Goal: Information Seeking & Learning: Get advice/opinions

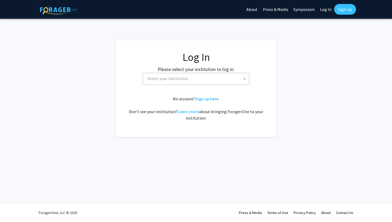
select select
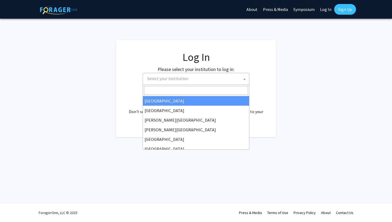
click at [208, 80] on span "Select your institution" at bounding box center [197, 78] width 104 height 11
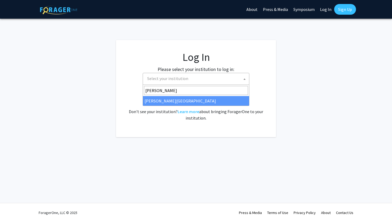
type input "[PERSON_NAME]"
select select "21"
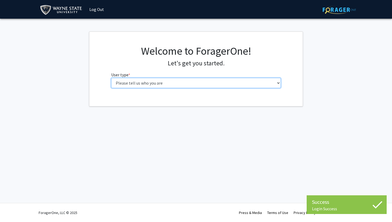
click at [235, 82] on select "Please tell us who you are Undergraduate Student Master's Student Doctoral Cand…" at bounding box center [196, 83] width 170 height 10
select select "1: undergrad"
click at [111, 78] on select "Please tell us who you are Undergraduate Student Master's Student Doctoral Cand…" at bounding box center [196, 83] width 170 height 10
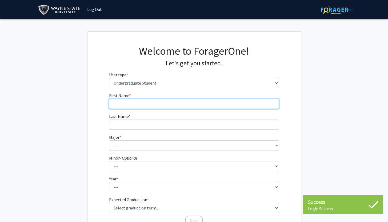
click at [187, 104] on input "First Name * required" at bounding box center [194, 104] width 170 height 10
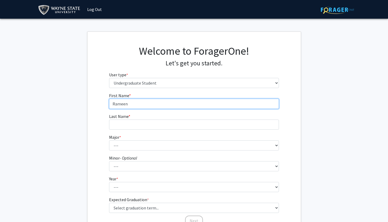
type input "Rameen"
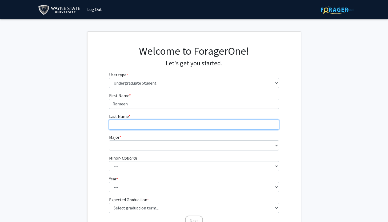
click at [164, 124] on input "Last Name * required" at bounding box center [194, 125] width 170 height 10
type input "Faisal"
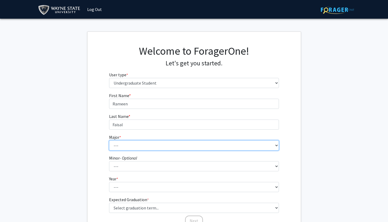
click at [144, 147] on select "--- Accounting African American Studies Anthropology [MEDICAL_DATA] Arabic for …" at bounding box center [194, 145] width 170 height 10
select select "69: 1849"
click at [109, 140] on select "--- Accounting African American Studies Anthropology [MEDICAL_DATA] Arabic for …" at bounding box center [194, 145] width 170 height 10
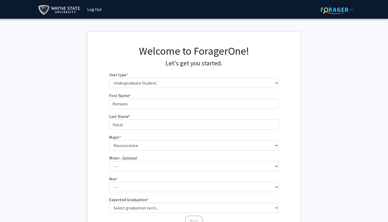
click at [293, 184] on div "First Name * required [PERSON_NAME] Last Name * required [PERSON_NAME] * requir…" at bounding box center [194, 159] width 213 height 134
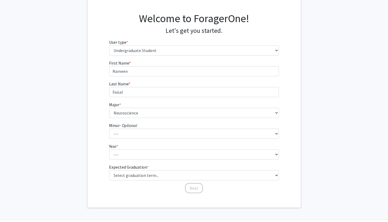
scroll to position [49, 0]
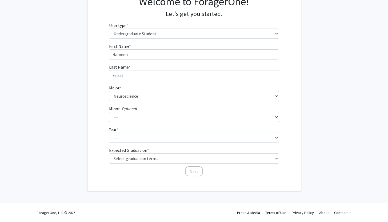
click at [236, 144] on form "First Name * required [PERSON_NAME] Last Name * required [PERSON_NAME] * requir…" at bounding box center [194, 107] width 170 height 129
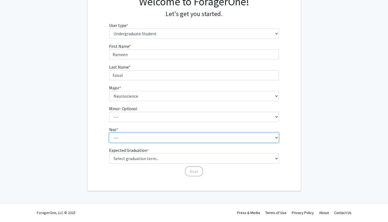
click at [228, 138] on select "--- First-year Sophomore Junior Senior Postbaccalaureate Certificate" at bounding box center [194, 138] width 170 height 10
select select "1: first-year"
click at [109, 133] on select "--- First-year Sophomore Junior Senior Postbaccalaureate Certificate" at bounding box center [194, 138] width 170 height 10
click at [219, 135] on select "--- First-year Sophomore Junior Senior Postbaccalaureate Certificate" at bounding box center [194, 138] width 170 height 10
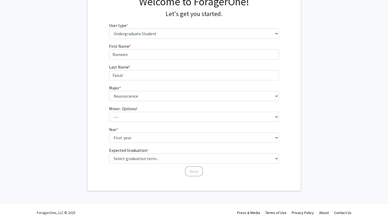
click at [247, 151] on fg-graduation-dropdown "Expected Graduation * required Select graduation term... Spring 2025 Summer 202…" at bounding box center [194, 155] width 170 height 17
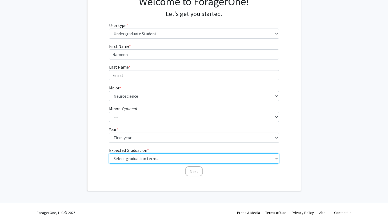
click at [247, 156] on select "Select graduation term... Spring 2025 Summer 2025 Fall 2025 Winter 2025 Spring …" at bounding box center [194, 158] width 170 height 10
select select "17: spring_2029"
click at [109, 153] on select "Select graduation term... Spring 2025 Summer 2025 Fall 2025 Winter 2025 Spring …" at bounding box center [194, 158] width 170 height 10
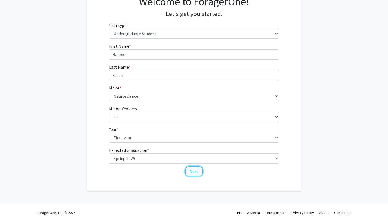
click at [199, 172] on button "Next" at bounding box center [194, 171] width 18 height 10
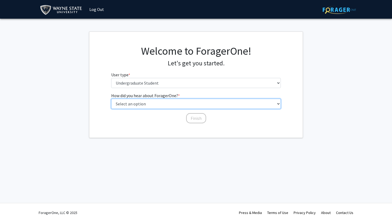
click at [163, 105] on select "Select an option Peer/student recommendation Faculty/staff recommendation Unive…" at bounding box center [196, 104] width 170 height 10
select select "3: university_website"
click at [111, 99] on select "Select an option Peer/student recommendation Faculty/staff recommendation Unive…" at bounding box center [196, 104] width 170 height 10
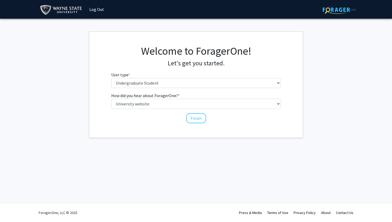
click at [206, 122] on div "How did you hear about ForagerOne? * required Select an option Peer/student rec…" at bounding box center [196, 107] width 178 height 31
click at [198, 121] on button "Finish" at bounding box center [196, 118] width 20 height 10
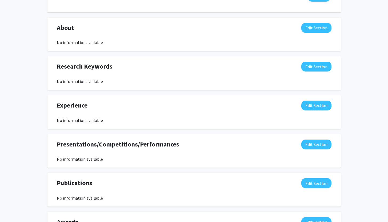
scroll to position [224, 0]
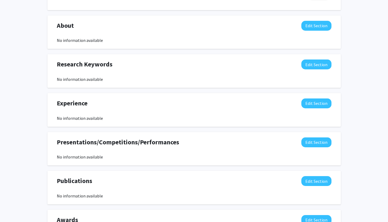
click at [354, 182] on div "[PERSON_NAME] [PERSON_NAME] Edit Section See Public View help Degree Level: Und…" at bounding box center [194, 27] width 388 height 465
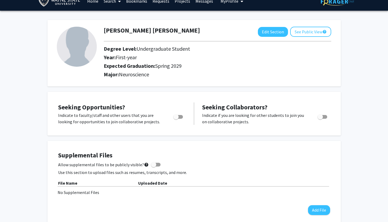
scroll to position [0, 0]
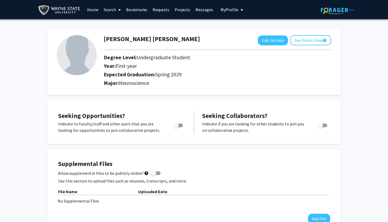
click at [115, 14] on link "Search" at bounding box center [112, 9] width 22 height 19
click at [121, 23] on span "Faculty/Staff" at bounding box center [120, 24] width 39 height 11
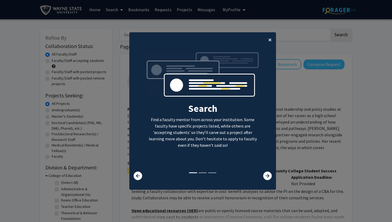
click at [268, 39] on span "×" at bounding box center [269, 39] width 3 height 8
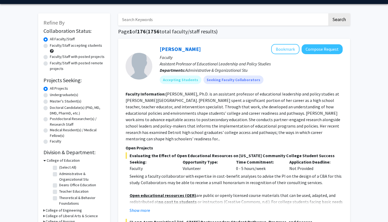
scroll to position [21, 0]
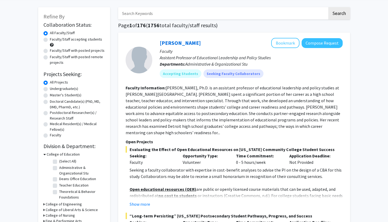
click at [50, 89] on label "Undergraduate(s)" at bounding box center [64, 89] width 28 height 6
click at [50, 89] on input "Undergraduate(s)" at bounding box center [51, 87] width 3 height 3
radio input "true"
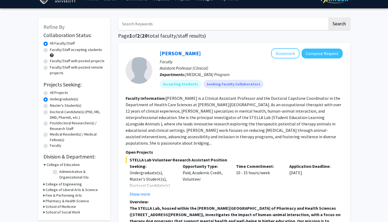
scroll to position [11, 0]
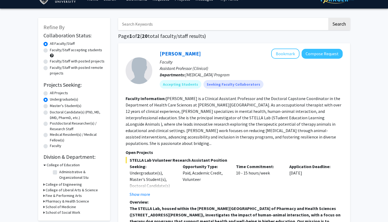
click at [50, 48] on label "Faculty/Staff accepting students" at bounding box center [76, 50] width 52 height 6
click at [50, 48] on input "Faculty/Staff accepting students" at bounding box center [51, 48] width 3 height 3
radio input "true"
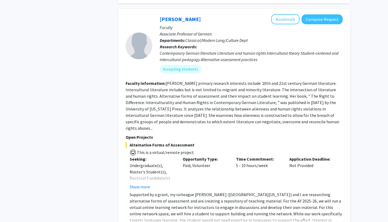
scroll to position [544, 0]
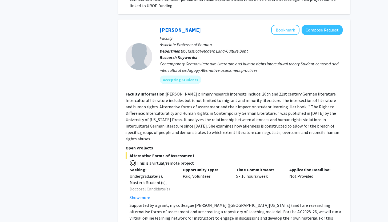
click at [219, 100] on fg-read-more "[PERSON_NAME] primary research interests include: 20th and 21st century German …" at bounding box center [233, 116] width 214 height 50
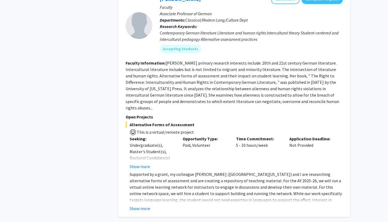
scroll to position [576, 0]
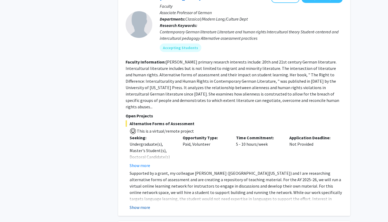
click at [147, 204] on button "Show more" at bounding box center [140, 207] width 21 height 6
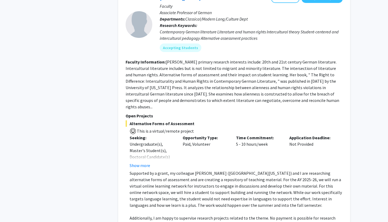
click at [187, 170] on p "Supported by a grant, my colleague [PERSON_NAME] ([GEOGRAPHIC_DATA][US_STATE]) …" at bounding box center [236, 189] width 213 height 38
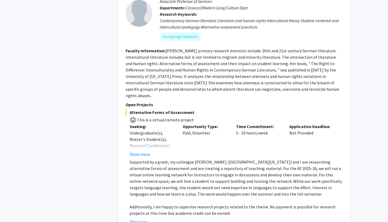
scroll to position [598, 0]
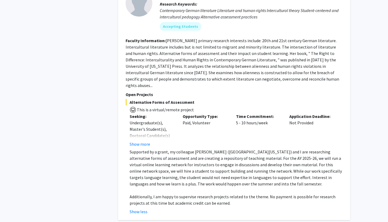
click at [249, 151] on p "Supported by a grant, my colleague [PERSON_NAME] ([GEOGRAPHIC_DATA][US_STATE]) …" at bounding box center [236, 168] width 213 height 38
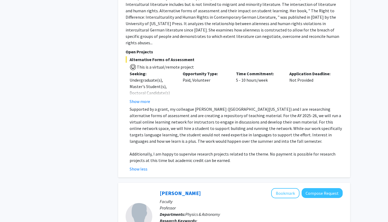
scroll to position [651, 0]
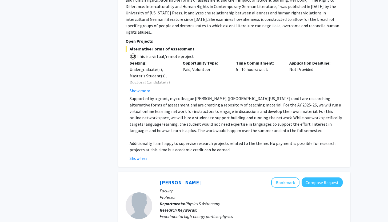
click at [256, 134] on p at bounding box center [236, 137] width 213 height 6
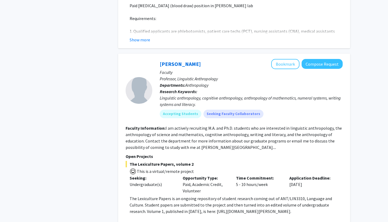
scroll to position [1676, 0]
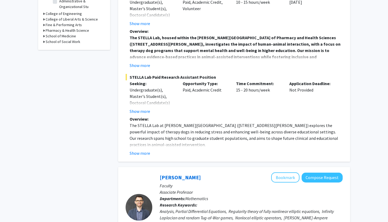
scroll to position [153, 0]
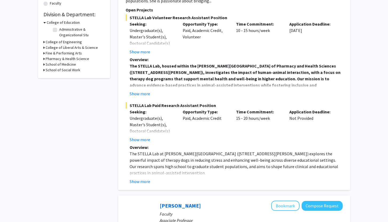
drag, startPoint x: 392, startPoint y: 160, endPoint x: 388, endPoint y: 23, distance: 136.7
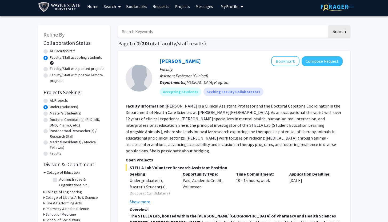
scroll to position [0, 0]
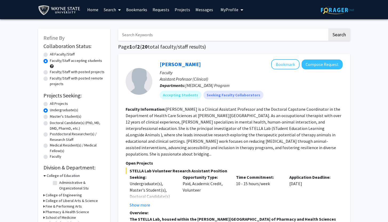
click at [232, 10] on span "My Profile" at bounding box center [230, 9] width 18 height 5
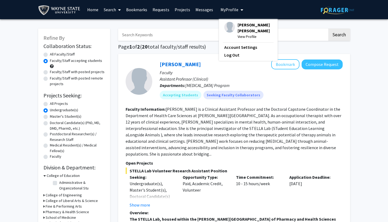
click at [230, 26] on img at bounding box center [229, 27] width 11 height 11
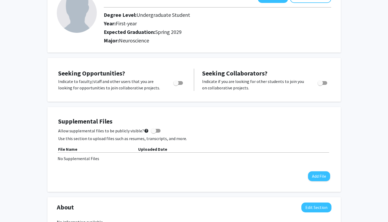
scroll to position [43, 0]
click at [38, 125] on div "[PERSON_NAME] [PERSON_NAME] Edit Section See Public View help Degree Level: Und…" at bounding box center [194, 209] width 388 height 465
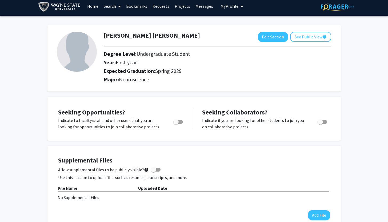
scroll to position [0, 0]
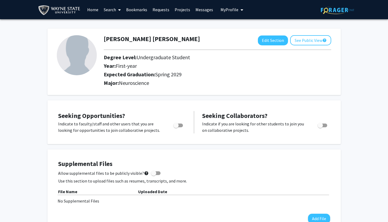
click at [119, 11] on icon at bounding box center [119, 10] width 3 height 4
click at [121, 25] on span "Faculty/Staff" at bounding box center [120, 24] width 39 height 11
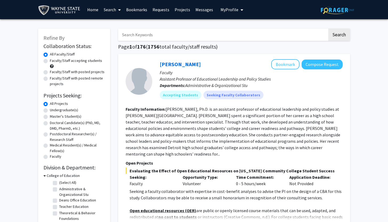
click at [50, 60] on label "Faculty/Staff accepting students" at bounding box center [76, 61] width 52 height 6
click at [50, 60] on input "Faculty/Staff accepting students" at bounding box center [51, 59] width 3 height 3
radio input "true"
click at [49, 112] on div "Undergraduate(s)" at bounding box center [73, 110] width 61 height 6
click at [50, 112] on label "Undergraduate(s)" at bounding box center [64, 110] width 28 height 6
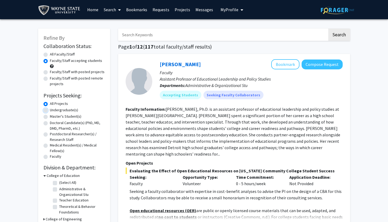
click at [50, 111] on input "Undergraduate(s)" at bounding box center [51, 108] width 3 height 3
radio input "true"
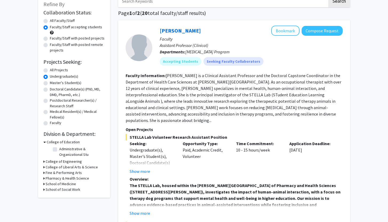
scroll to position [37, 0]
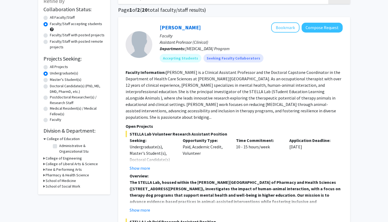
drag, startPoint x: 392, startPoint y: 140, endPoint x: 392, endPoint y: 13, distance: 126.2
click at [388, 13] on html "Skip navigation Home Search Bookmarks Requests Projects Messages My Profile [PE…" at bounding box center [194, 74] width 388 height 222
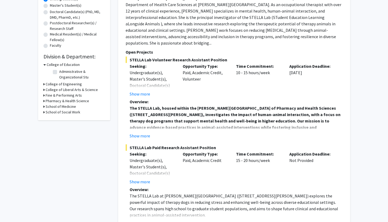
scroll to position [112, 0]
click at [147, 132] on button "Show more" at bounding box center [140, 135] width 21 height 6
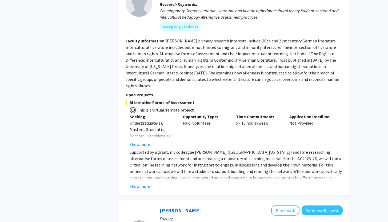
scroll to position [784, 0]
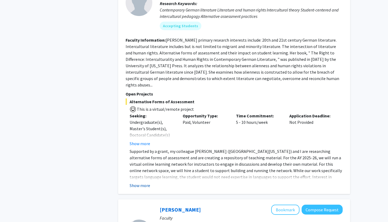
click at [141, 182] on button "Show more" at bounding box center [140, 185] width 21 height 6
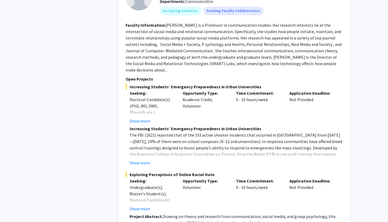
scroll to position [1221, 0]
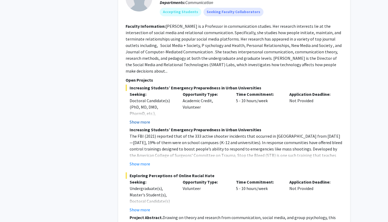
click at [138, 119] on button "Show more" at bounding box center [140, 122] width 21 height 6
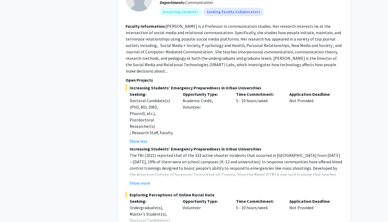
click at [114, 105] on div "Refine By Collaboration Status: Collaboration Status All Faculty/Staff Collabor…" at bounding box center [74, 134] width 80 height 2664
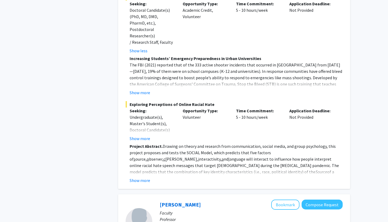
scroll to position [1317, 0]
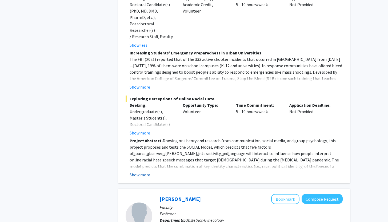
click at [141, 172] on button "Show more" at bounding box center [140, 175] width 21 height 6
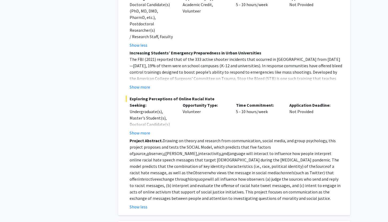
click at [165, 151] on u "c" at bounding box center [165, 153] width 2 height 5
click at [357, 144] on div "Refine By Collaboration Status: Collaboration Status All Faculty/Staff Collabor…" at bounding box center [194, 58] width 388 height 2712
click at [367, 143] on div "Refine By Collaboration Status: Collaboration Status All Faculty/Staff Collabor…" at bounding box center [194, 58] width 388 height 2712
click at [354, 128] on div "Search Page 1 of 2 ( 20 total faculty/staff results) [PERSON_NAME] Bookmark Com…" at bounding box center [234, 54] width 240 height 2696
click at [356, 128] on div "Refine By Collaboration Status: Collaboration Status All Faculty/Staff Collabor…" at bounding box center [194, 58] width 388 height 2712
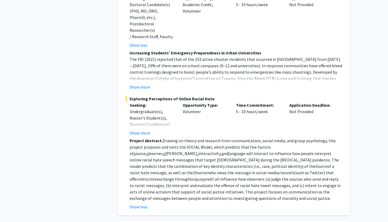
click at [358, 129] on div "Refine By Collaboration Status: Collaboration Status All Faculty/Staff Collabor…" at bounding box center [194, 58] width 388 height 2712
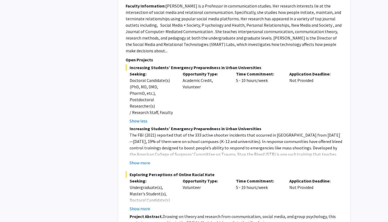
scroll to position [1221, 0]
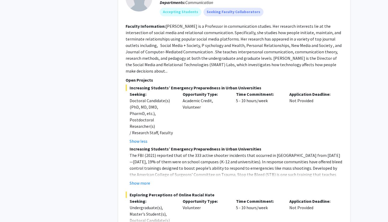
click at [109, 138] on div "Refine By Collaboration Status: Collaboration Status All Faculty/Staff Collabor…" at bounding box center [74, 150] width 80 height 2696
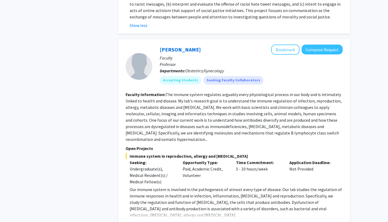
scroll to position [1510, 0]
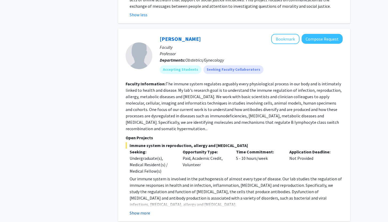
click at [141, 210] on button "Show more" at bounding box center [140, 213] width 21 height 6
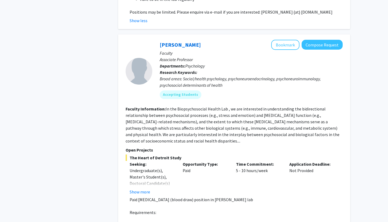
scroll to position [1883, 0]
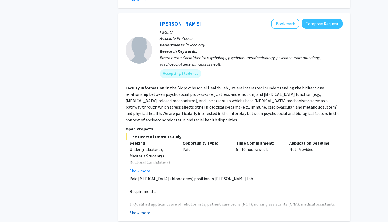
click at [144, 209] on button "Show more" at bounding box center [140, 212] width 21 height 6
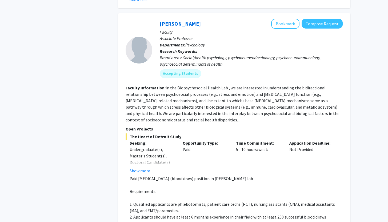
click at [191, 188] on p "Requirements:" at bounding box center [236, 191] width 213 height 6
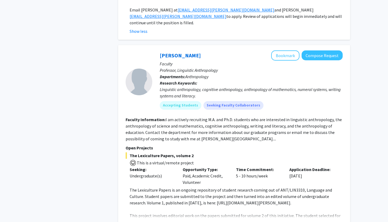
scroll to position [2118, 0]
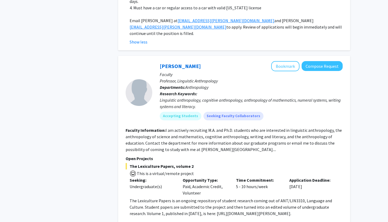
click at [336, 197] on p "The Lexiculture Papers is an ongoing repository of student research coming out …" at bounding box center [236, 206] width 213 height 19
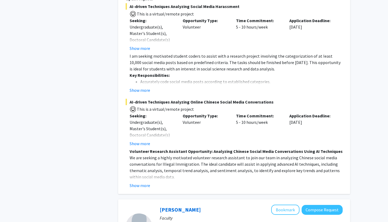
scroll to position [2481, 0]
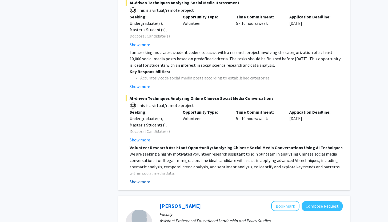
click at [140, 178] on button "Show more" at bounding box center [140, 181] width 21 height 6
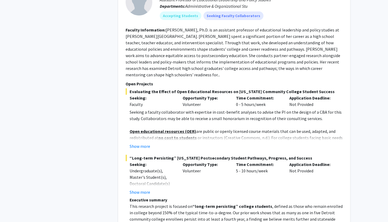
scroll to position [2813, 0]
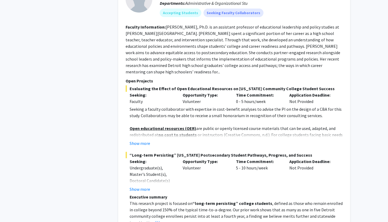
click at [233, 200] on p "This research project is focused on “long-term persisting” college students , d…" at bounding box center [236, 213] width 213 height 26
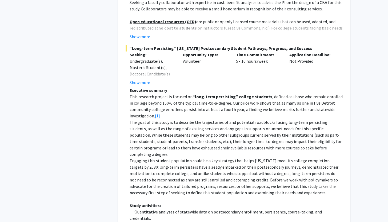
scroll to position [2931, 0]
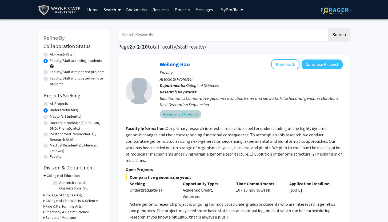
click at [256, 116] on div "Accepting Students" at bounding box center [251, 114] width 185 height 11
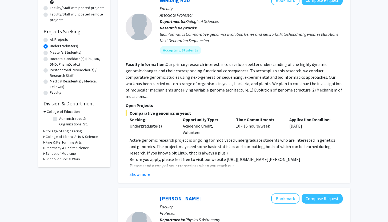
scroll to position [53, 0]
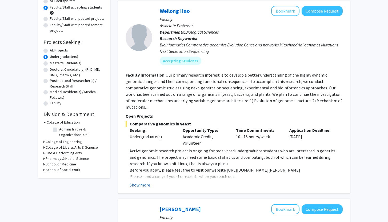
click at [138, 182] on button "Show more" at bounding box center [140, 185] width 21 height 6
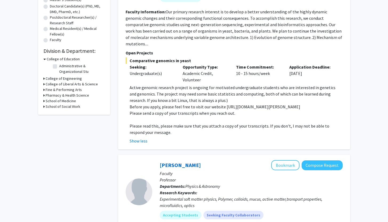
scroll to position [117, 0]
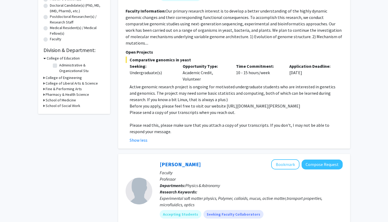
click at [276, 116] on p at bounding box center [236, 119] width 213 height 6
click at [272, 116] on p at bounding box center [236, 119] width 213 height 6
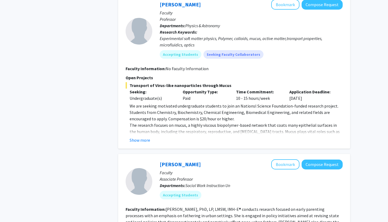
scroll to position [277, 0]
click at [137, 137] on button "Show more" at bounding box center [140, 140] width 21 height 6
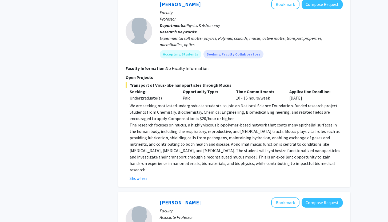
click at [272, 130] on p "The research focuses on mucus, a highly viscous biopolymer-based network that c…" at bounding box center [236, 147] width 213 height 51
click at [277, 122] on p "The research focuses on mucus, a highly viscous biopolymer-based network that c…" at bounding box center [236, 147] width 213 height 51
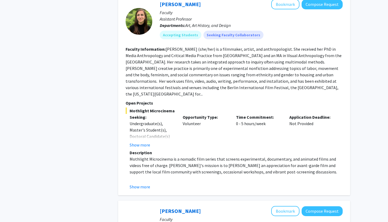
scroll to position [683, 0]
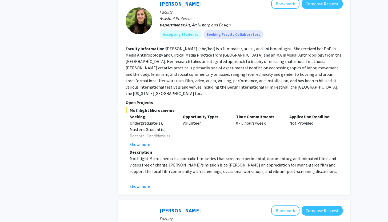
click at [230, 155] on p "Mothlight Microcinema is a nomadic film series that screens experimental, docum…" at bounding box center [236, 164] width 213 height 19
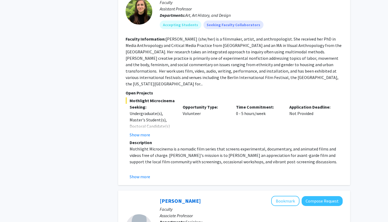
scroll to position [694, 0]
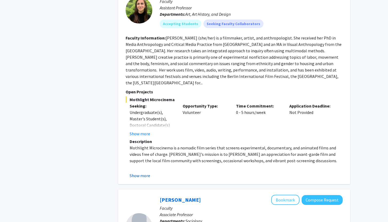
click at [148, 172] on button "Show more" at bounding box center [140, 175] width 21 height 6
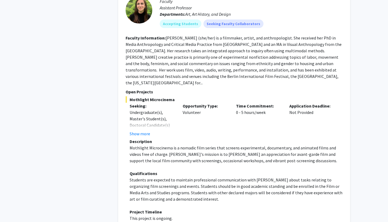
click at [181, 145] on p "Mothlight Microcinema is a nomadic film series that screens experimental, docum…" at bounding box center [236, 154] width 213 height 19
click at [188, 145] on p "Mothlight Microcinema is a nomadic film series that screens experimental, docum…" at bounding box center [236, 154] width 213 height 19
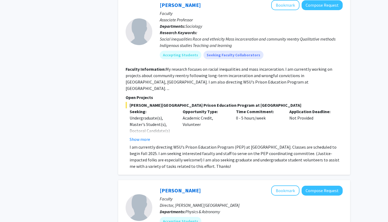
scroll to position [1003, 0]
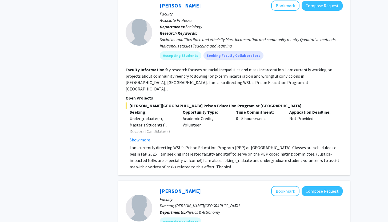
click at [147, 111] on div "[PERSON_NAME][GEOGRAPHIC_DATA] Prison Education Program at Macomb Correctional …" at bounding box center [234, 136] width 217 height 68
click at [146, 137] on button "Show more" at bounding box center [140, 140] width 21 height 6
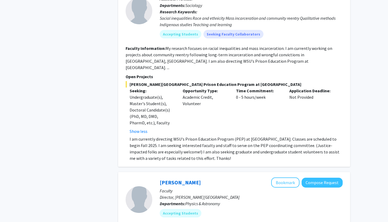
scroll to position [1035, 0]
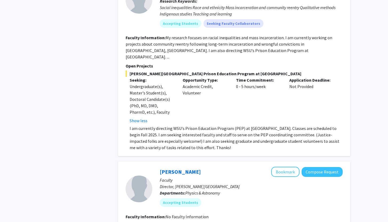
click at [233, 121] on div "[PERSON_NAME] Bookmark Compose Request Faculty Associate Professor Departments:…" at bounding box center [234, 59] width 232 height 193
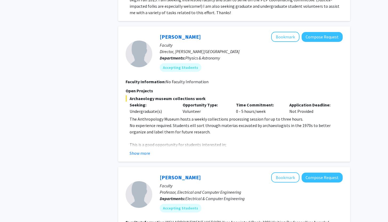
scroll to position [1174, 0]
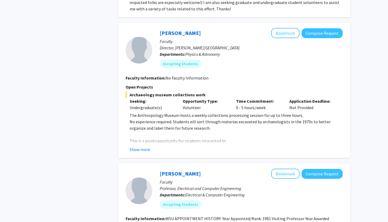
click at [145, 122] on div "[PERSON_NAME] Bookmark Compose Request Faculty Director, [PERSON_NAME][GEOGRAPH…" at bounding box center [234, 90] width 232 height 135
click at [143, 121] on div "[PERSON_NAME] Bookmark Compose Request Faculty Director, [PERSON_NAME][GEOGRAPH…" at bounding box center [234, 90] width 232 height 135
click at [136, 146] on button "Show more" at bounding box center [140, 149] width 21 height 6
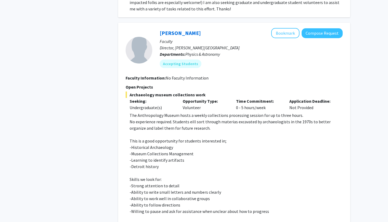
click at [243, 150] on p "-Museum Collections Management" at bounding box center [236, 153] width 213 height 6
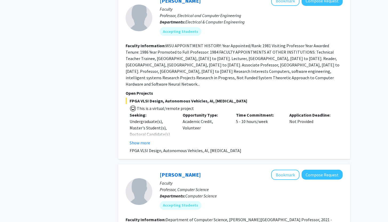
scroll to position [1409, 0]
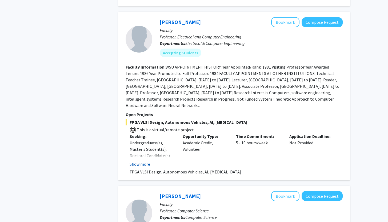
click at [140, 161] on button "Show more" at bounding box center [140, 164] width 21 height 6
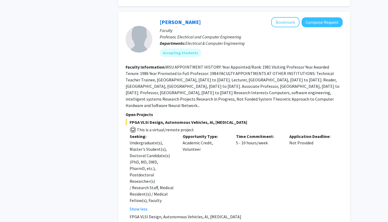
click at [229, 137] on div "Opportunity Type: Academic Credit, Volunteer" at bounding box center [205, 172] width 53 height 79
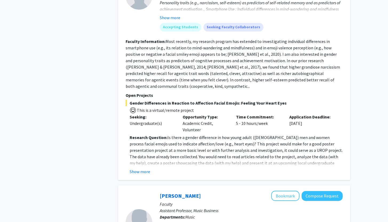
scroll to position [1836, 0]
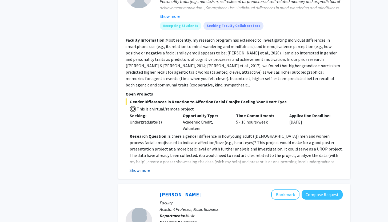
click at [144, 167] on button "Show more" at bounding box center [140, 170] width 21 height 6
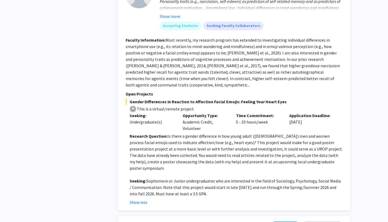
click at [203, 171] on p at bounding box center [236, 174] width 213 height 6
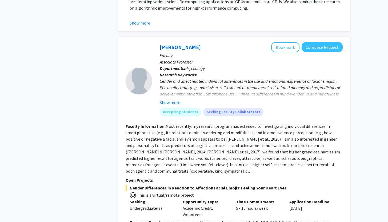
scroll to position [1750, 0]
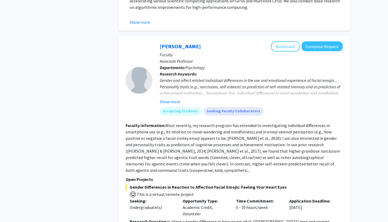
click at [201, 127] on fg-read-more "Most recently, my research program has extended to investigating individual dif…" at bounding box center [233, 148] width 215 height 50
click at [305, 176] on p "Open Projects" at bounding box center [234, 179] width 217 height 6
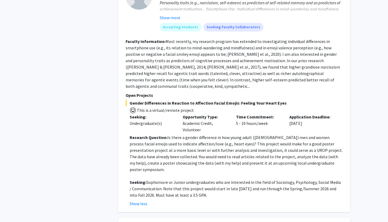
scroll to position [1836, 0]
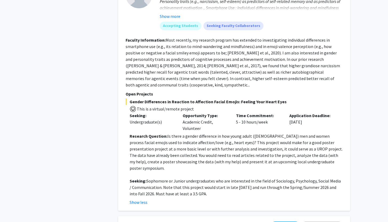
click at [293, 146] on fg-read-more "Research Question: Is there a gender difference in how young adult ([DEMOGRAPHI…" at bounding box center [234, 169] width 217 height 73
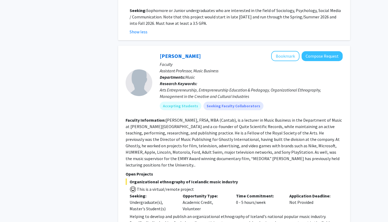
scroll to position [1995, 0]
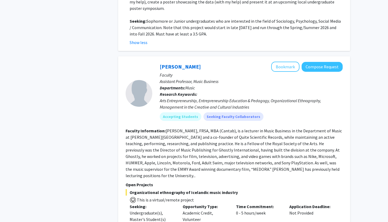
click at [287, 189] on span "Organizational ethnography of Icelandic music industry" at bounding box center [234, 192] width 217 height 6
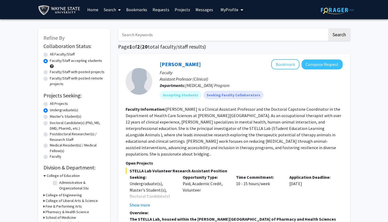
click at [164, 151] on fg-search-faculty "[PERSON_NAME] Bookmark Compose Request Faculty Assistant Professor (Clinical) D…" at bounding box center [234, 198] width 217 height 279
click at [150, 150] on section "Faculty Information: [PERSON_NAME] is a Clinical Assistant Professor and the Do…" at bounding box center [234, 131] width 217 height 51
click at [116, 9] on link "Search" at bounding box center [112, 9] width 22 height 19
click at [118, 10] on span at bounding box center [118, 10] width 5 height 19
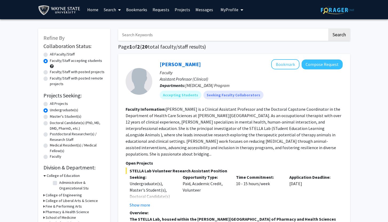
click at [134, 10] on link "Bookmarks" at bounding box center [137, 9] width 26 height 19
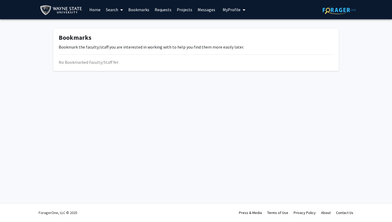
click at [161, 10] on link "Requests" at bounding box center [163, 9] width 22 height 19
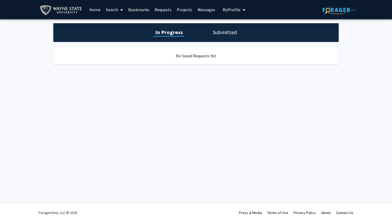
click at [184, 8] on link "Projects" at bounding box center [184, 9] width 21 height 19
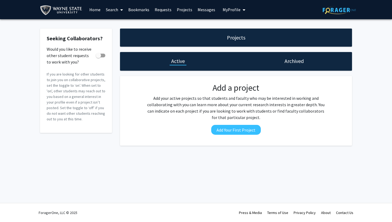
click at [204, 10] on link "Messages" at bounding box center [206, 9] width 23 height 19
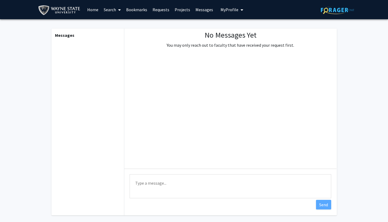
click at [221, 10] on span "My Profile" at bounding box center [230, 9] width 18 height 5
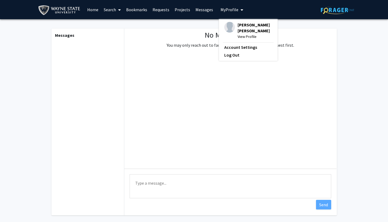
click at [221, 10] on span "My Profile" at bounding box center [230, 9] width 18 height 5
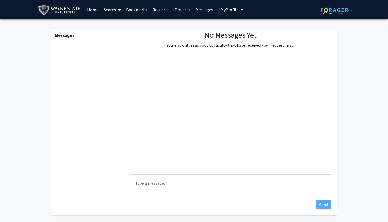
click at [88, 14] on link "Home" at bounding box center [93, 9] width 17 height 19
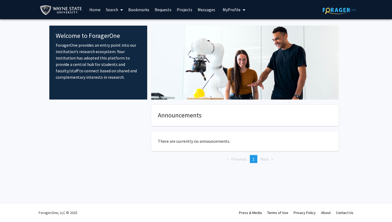
click at [27, 104] on fg-internal-home-page "Welcome to ForagerOne ForagerOne provides an entry point into our institution’s…" at bounding box center [196, 99] width 392 height 161
click at [115, 10] on link "Search" at bounding box center [114, 9] width 22 height 19
click at [115, 9] on link "Search" at bounding box center [114, 9] width 22 height 19
click at [130, 9] on link "Bookmarks" at bounding box center [139, 9] width 26 height 19
